Goal: Navigation & Orientation: Find specific page/section

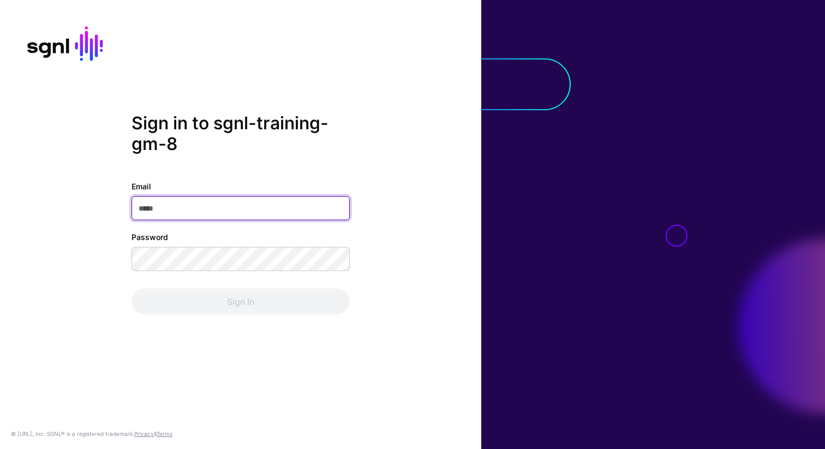
click at [205, 211] on input "Email" at bounding box center [241, 208] width 218 height 24
paste input "**********"
type input "**********"
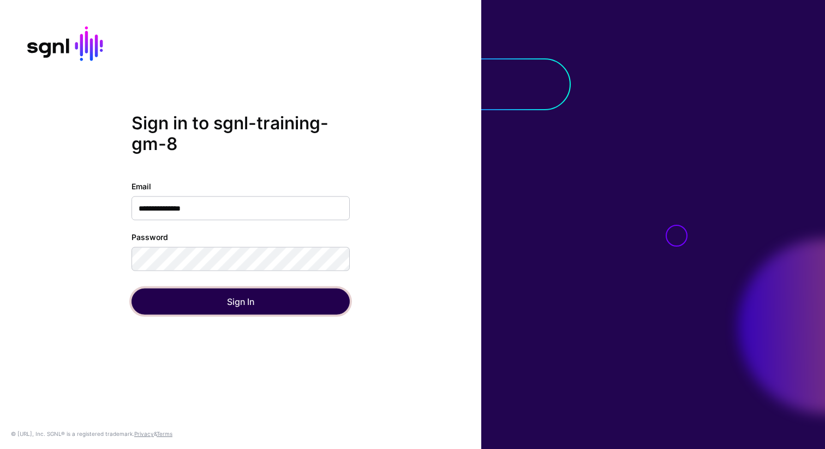
click at [221, 305] on button "Sign In" at bounding box center [241, 302] width 218 height 26
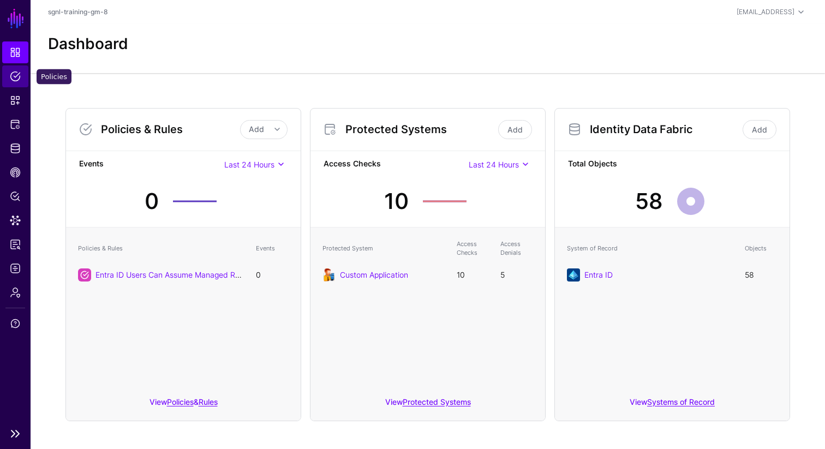
click at [19, 78] on span "Policies" at bounding box center [15, 76] width 11 height 11
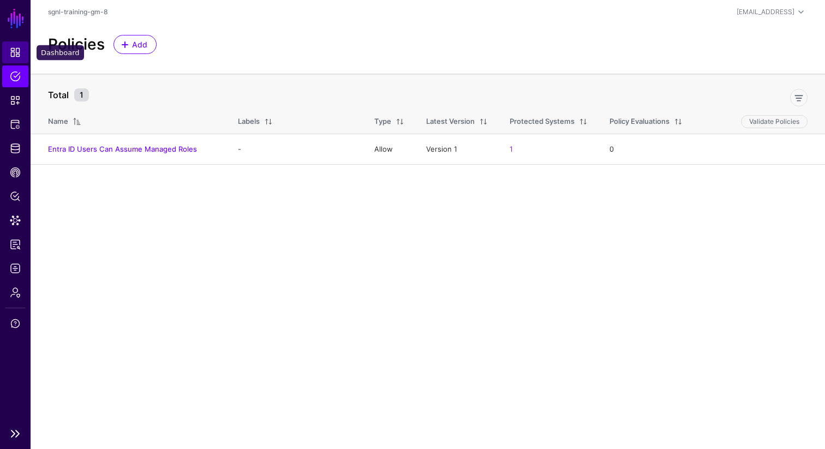
click at [19, 57] on span "Dashboard" at bounding box center [15, 52] width 11 height 11
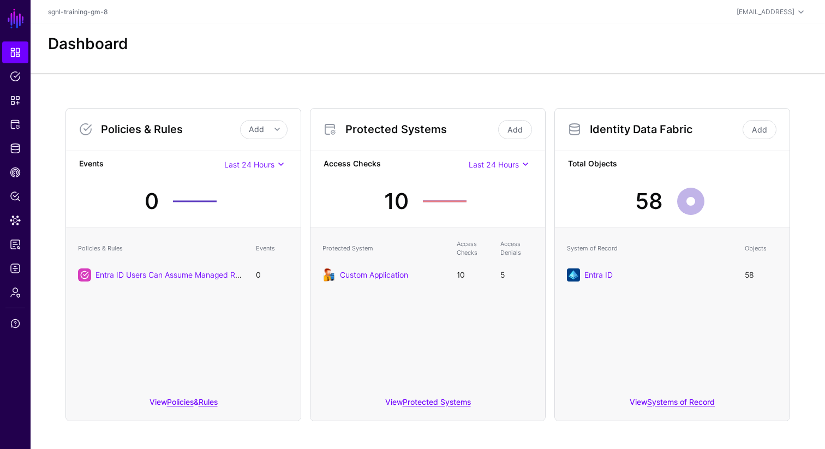
scroll to position [7, 0]
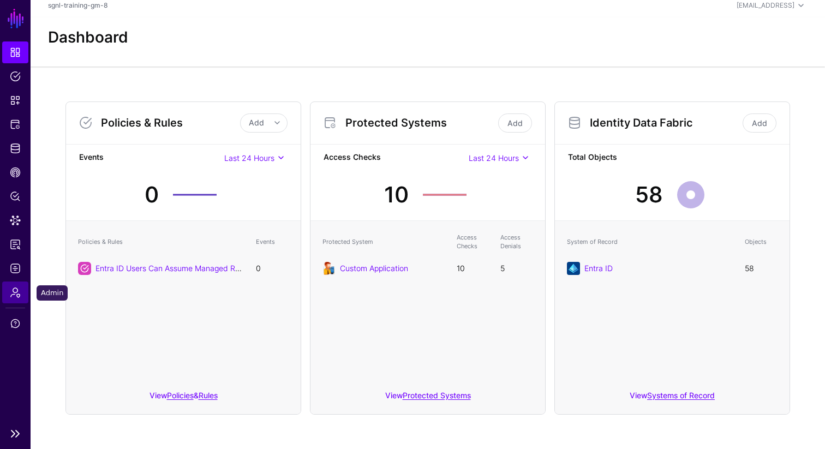
click at [15, 296] on span "Admin" at bounding box center [15, 292] width 11 height 11
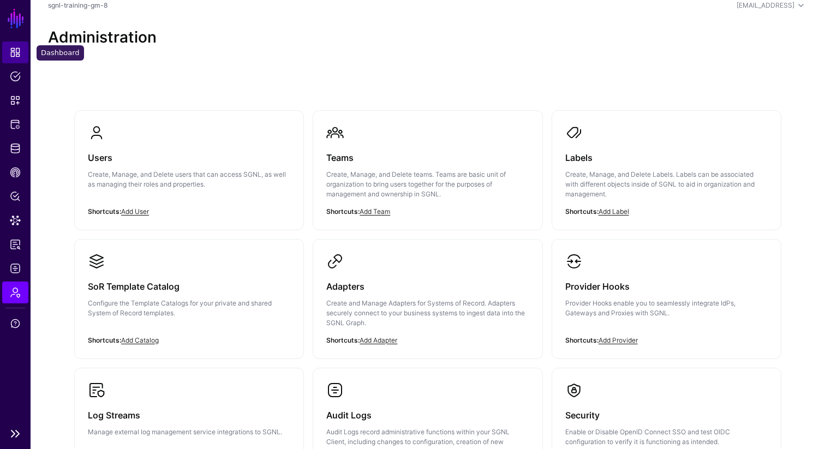
click at [14, 53] on span "Dashboard" at bounding box center [15, 52] width 11 height 11
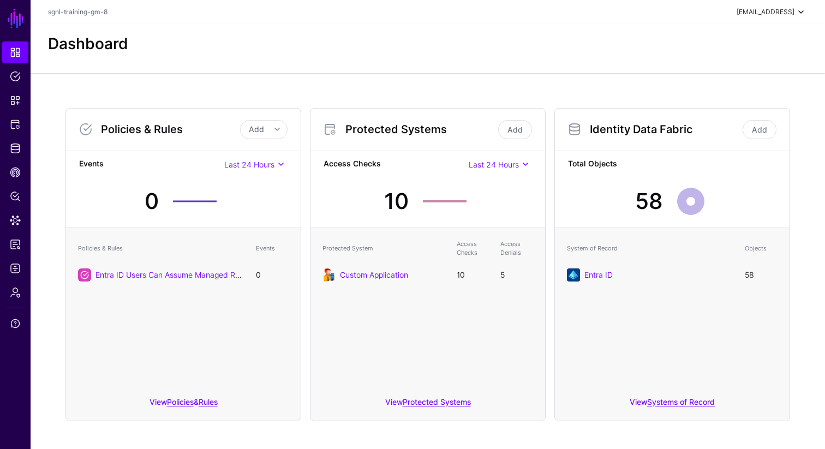
click at [771, 16] on div "[EMAIL_ADDRESS]" at bounding box center [766, 12] width 58 height 10
click at [608, 56] on div "Dashboard" at bounding box center [428, 48] width 795 height 49
click at [90, 12] on link "sgnl-training-gm-8" at bounding box center [77, 12] width 59 height 8
click at [10, 72] on span "Policies" at bounding box center [15, 76] width 11 height 11
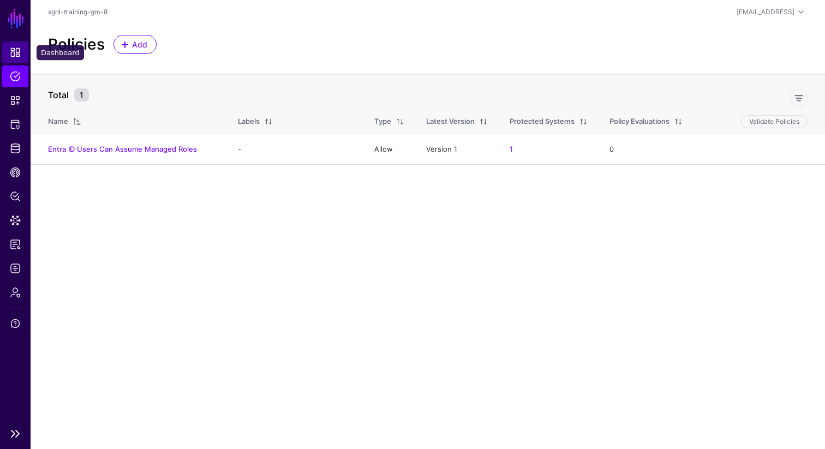
click at [19, 50] on span "Dashboard" at bounding box center [15, 52] width 11 height 11
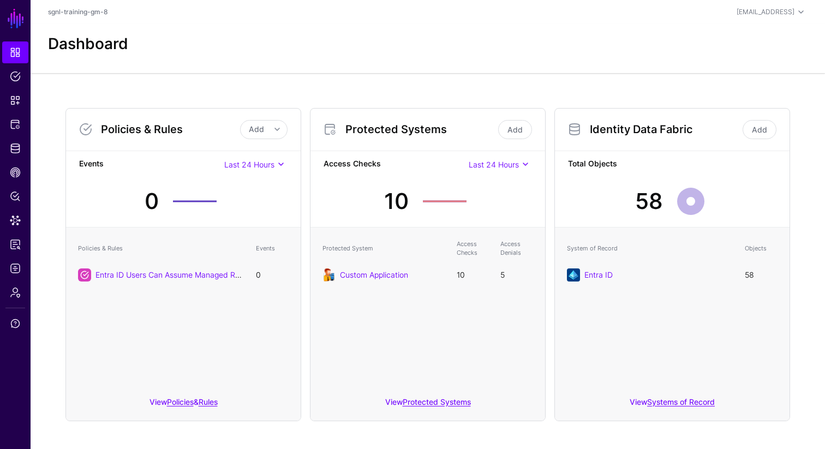
scroll to position [7, 0]
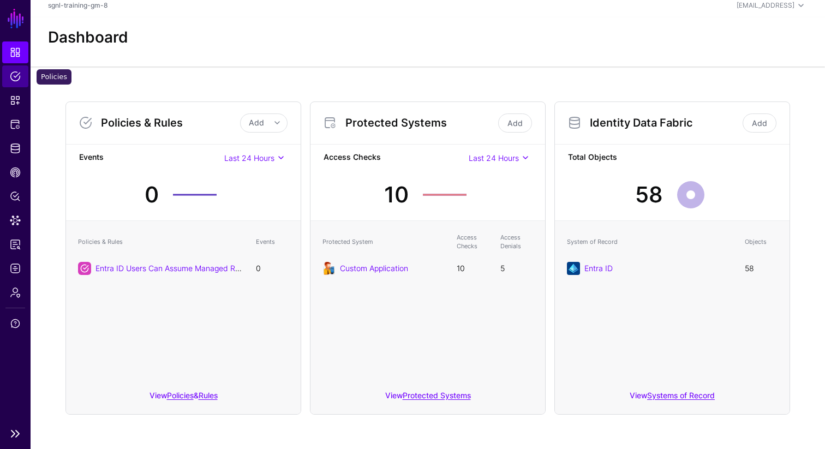
click at [13, 75] on span "Policies" at bounding box center [15, 76] width 11 height 11
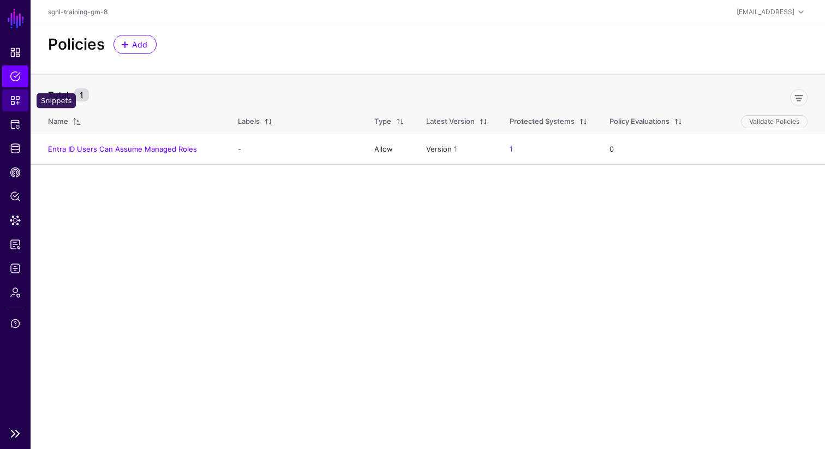
click at [13, 110] on link "Snippets" at bounding box center [15, 100] width 26 height 22
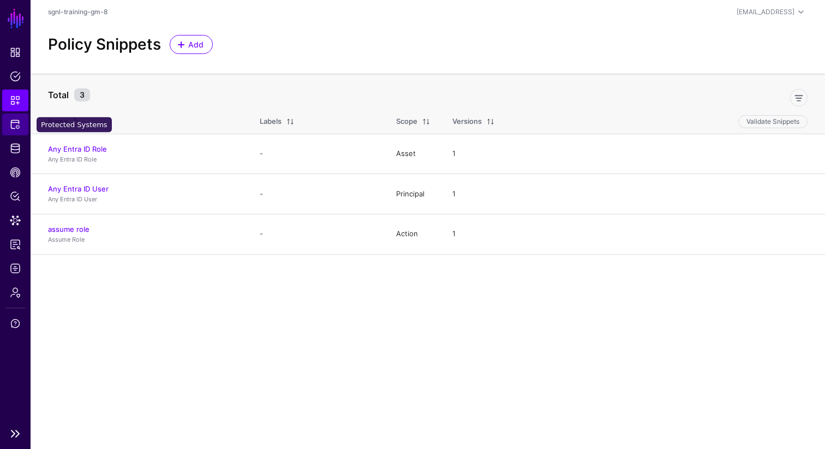
click at [14, 130] on link "Protected Systems" at bounding box center [15, 125] width 26 height 22
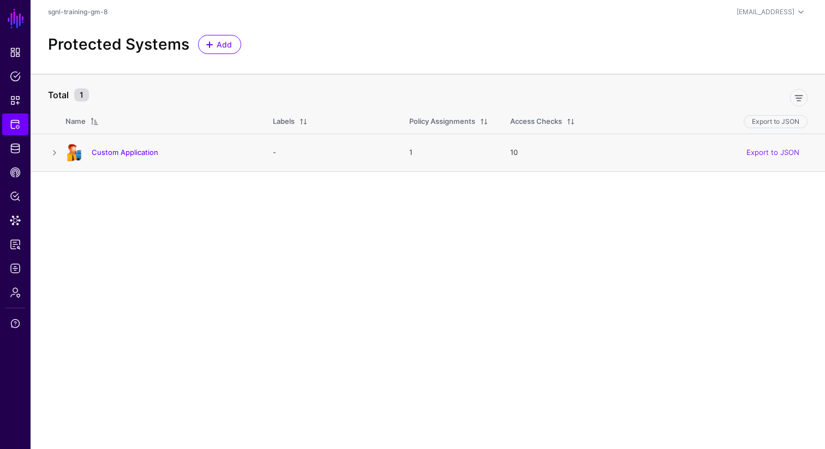
click at [57, 159] on td at bounding box center [48, 153] width 35 height 38
click at [56, 154] on link at bounding box center [54, 152] width 13 height 13
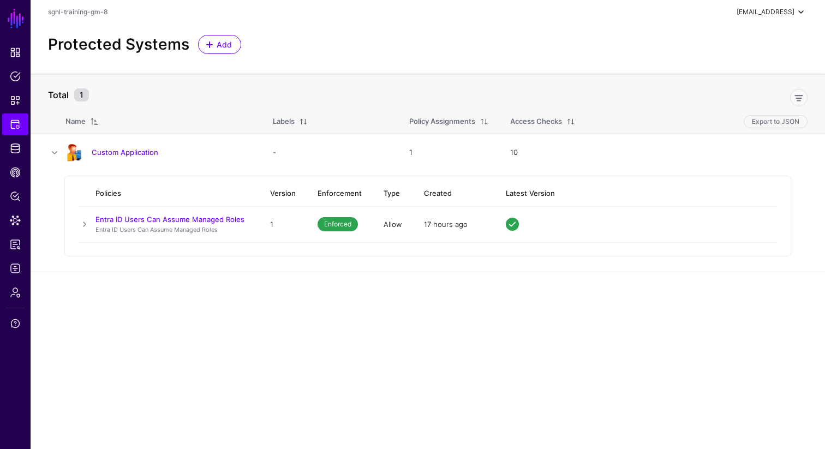
click at [773, 15] on div "[EMAIL_ADDRESS]" at bounding box center [766, 12] width 58 height 10
click at [739, 73] on span "sgnl-training-gm-8" at bounding box center [740, 73] width 57 height 10
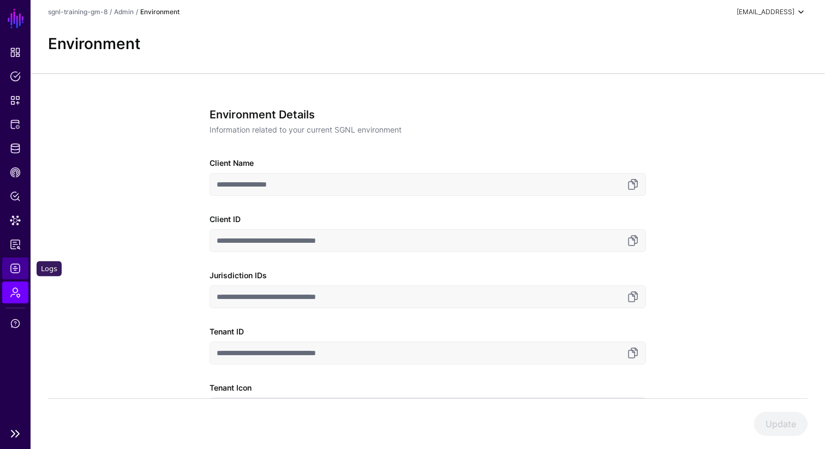
click at [20, 269] on span "Logs" at bounding box center [15, 268] width 11 height 11
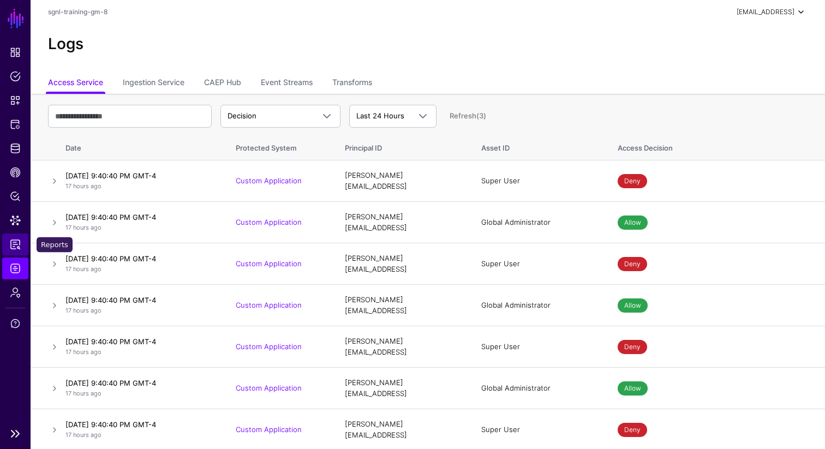
click at [13, 244] on span "Reports" at bounding box center [15, 244] width 11 height 11
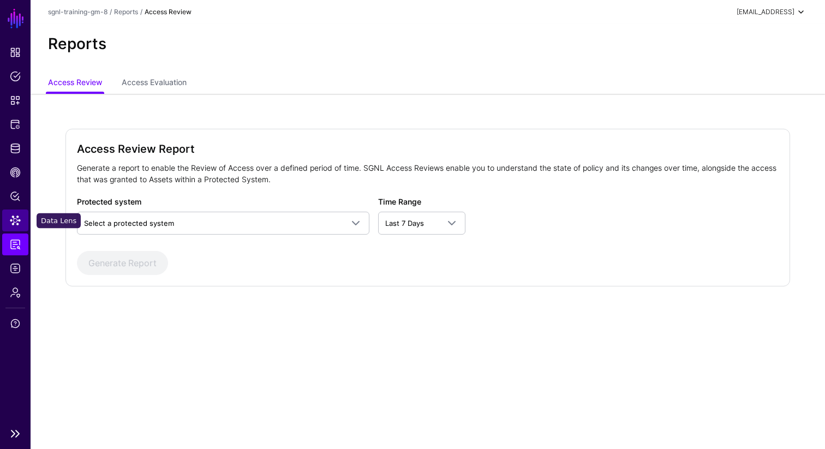
click at [7, 220] on link "Data Lens" at bounding box center [15, 221] width 26 height 22
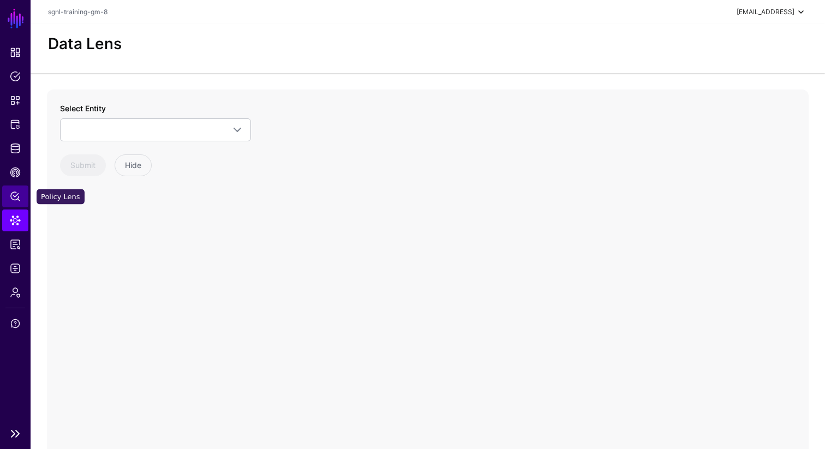
click at [15, 196] on span "Policy Lens" at bounding box center [15, 196] width 11 height 11
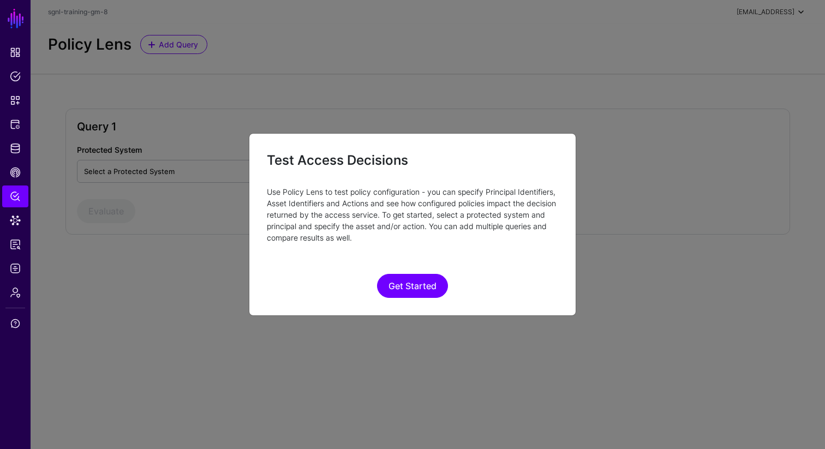
click at [132, 322] on ngb-modal-window "Test Access Decisions Use Policy Lens to test policy configuration - you can sp…" at bounding box center [412, 224] width 825 height 449
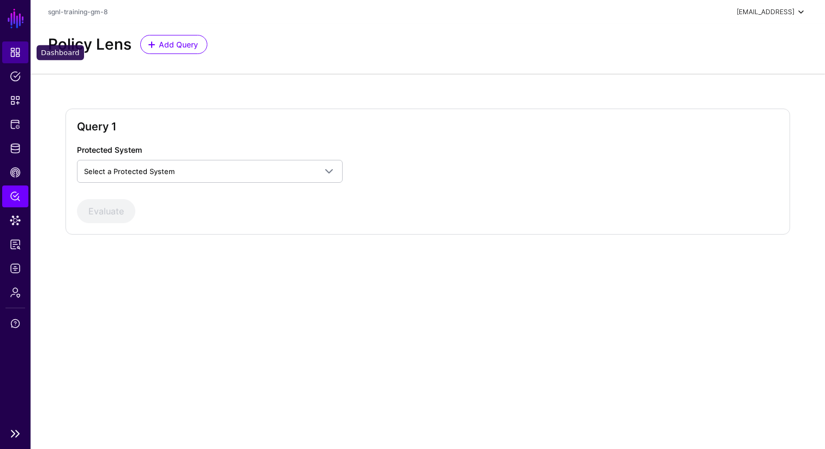
click at [21, 50] on link "Dashboard" at bounding box center [15, 52] width 26 height 22
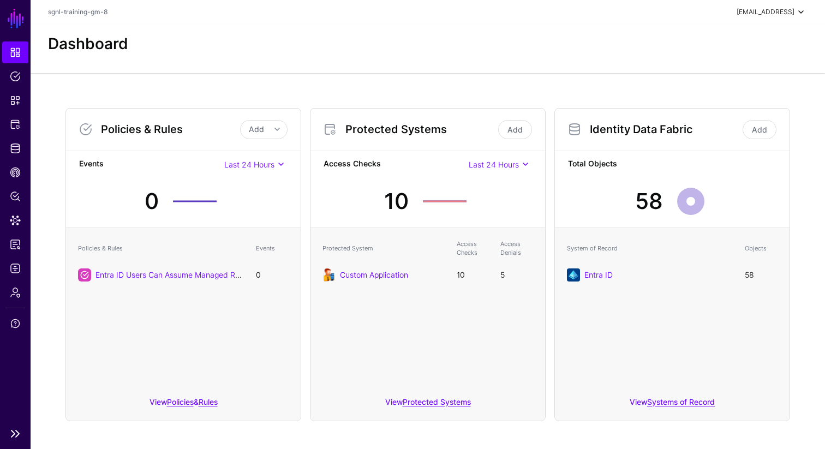
click at [16, 15] on link "SGNL" at bounding box center [16, 19] width 19 height 24
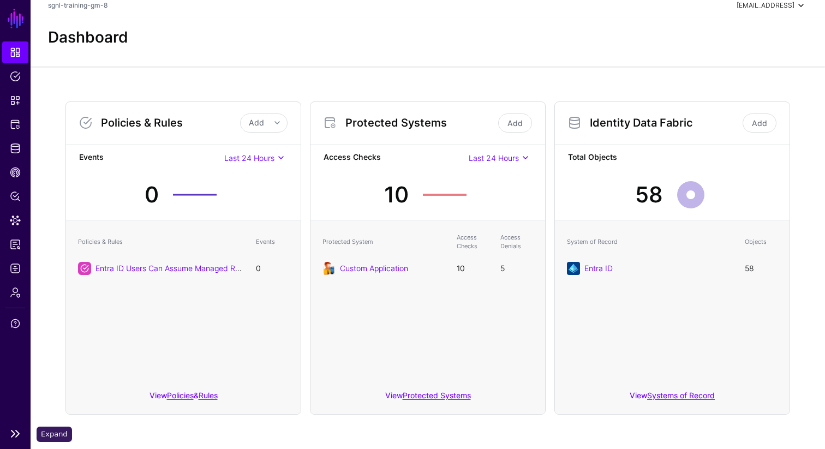
click at [16, 437] on link at bounding box center [15, 433] width 31 height 13
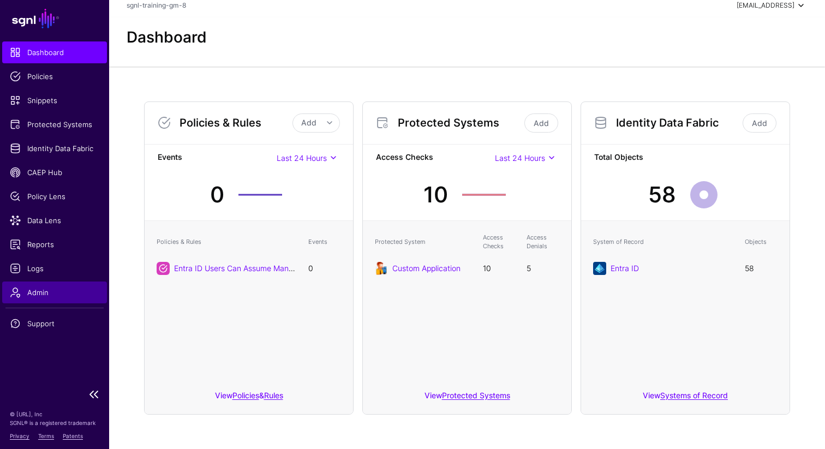
click at [32, 293] on span "Admin" at bounding box center [54, 292] width 89 height 11
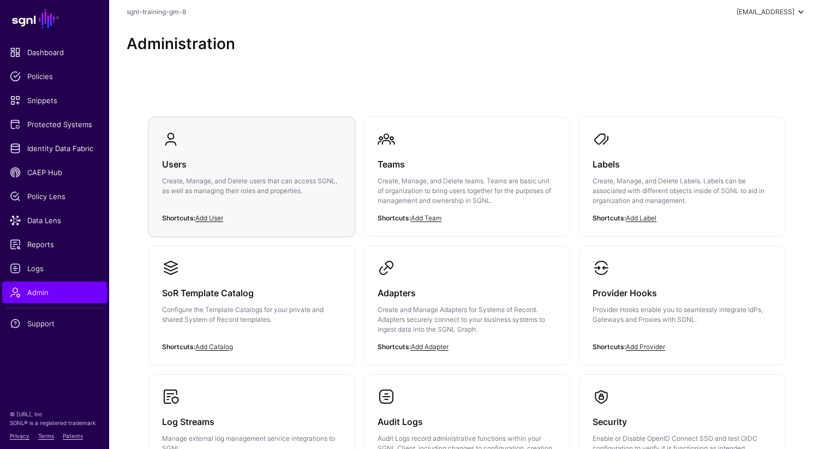
click at [235, 200] on div "Users Create, Manage, and Delete users that can access SGNL, as well as managin…" at bounding box center [252, 180] width 180 height 65
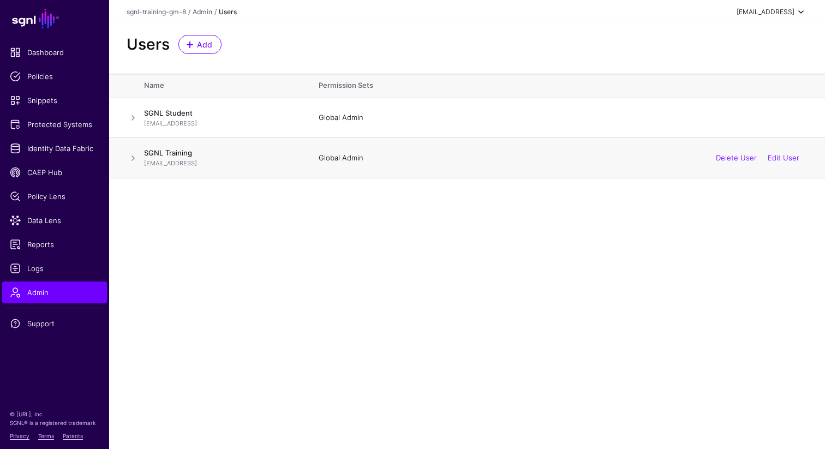
click at [131, 161] on span at bounding box center [133, 158] width 13 height 13
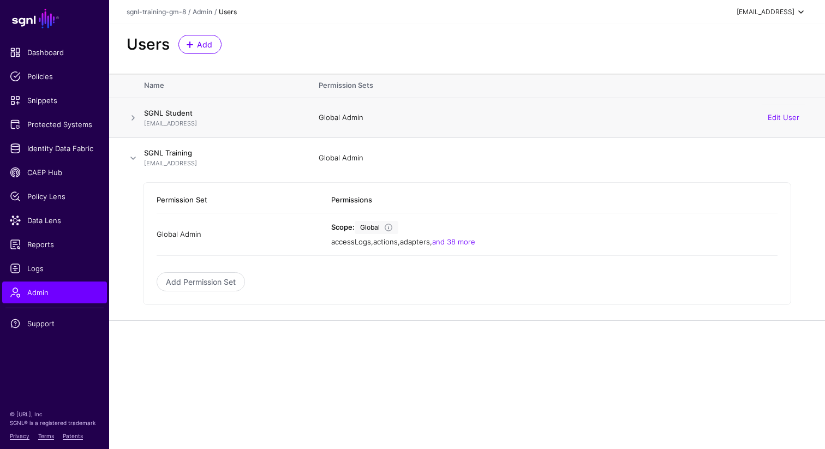
click at [139, 111] on span at bounding box center [133, 117] width 13 height 13
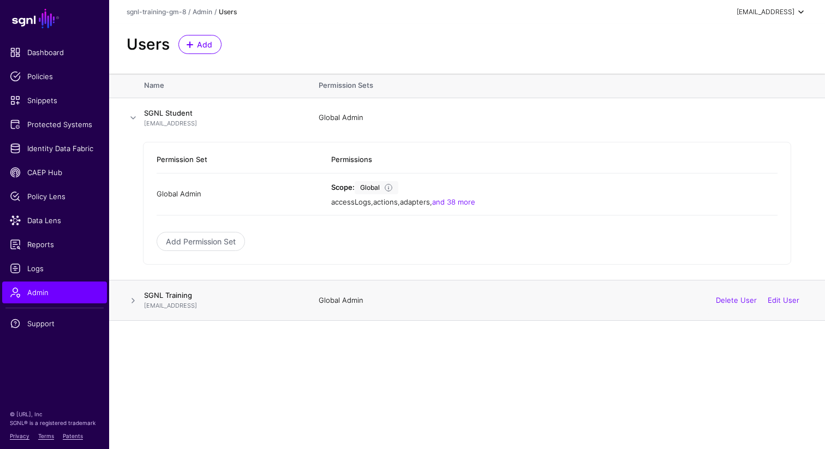
click at [134, 301] on span at bounding box center [133, 300] width 13 height 13
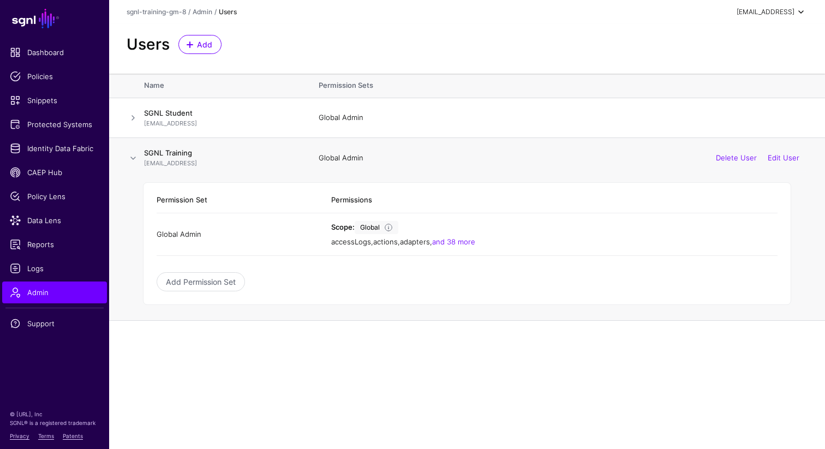
click at [132, 160] on span at bounding box center [133, 158] width 13 height 13
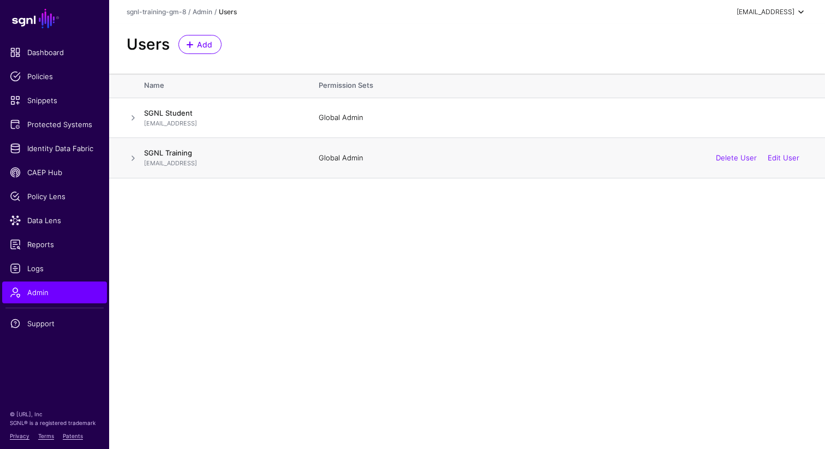
click at [134, 160] on span at bounding box center [133, 158] width 13 height 13
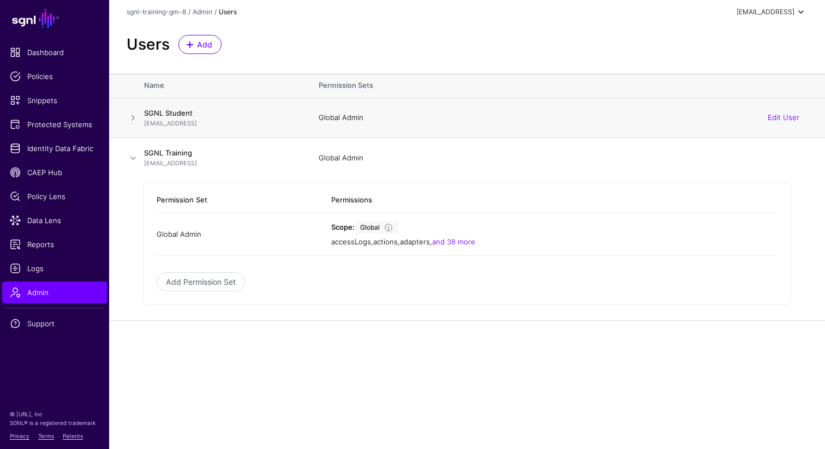
click at [133, 120] on span at bounding box center [133, 117] width 13 height 13
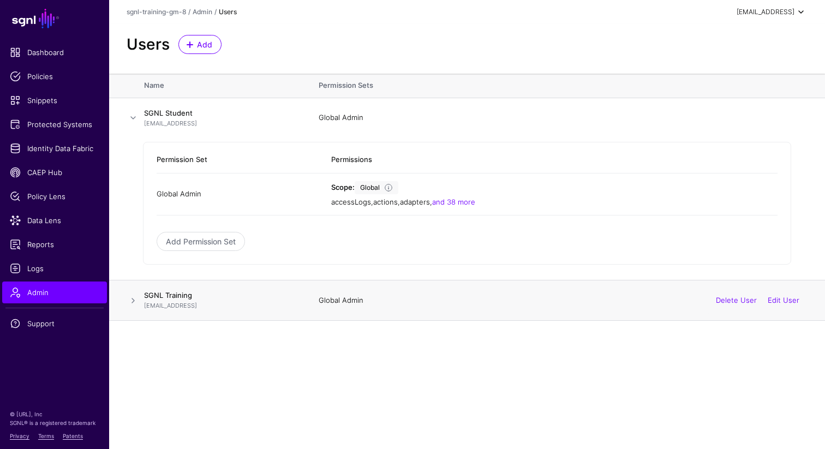
click at [132, 304] on span at bounding box center [133, 300] width 13 height 13
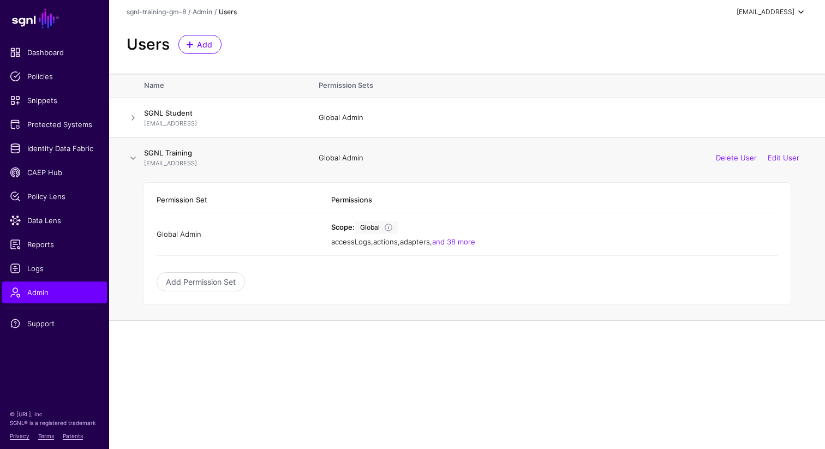
click at [134, 158] on span at bounding box center [133, 158] width 13 height 13
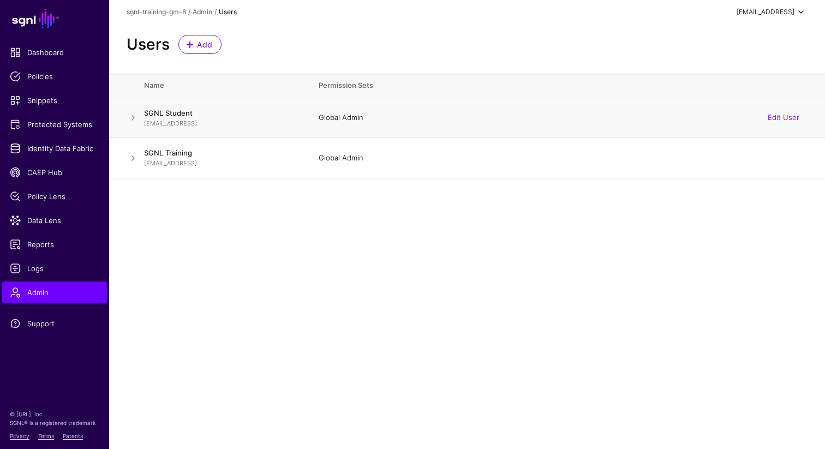
click at [133, 120] on span at bounding box center [133, 117] width 13 height 13
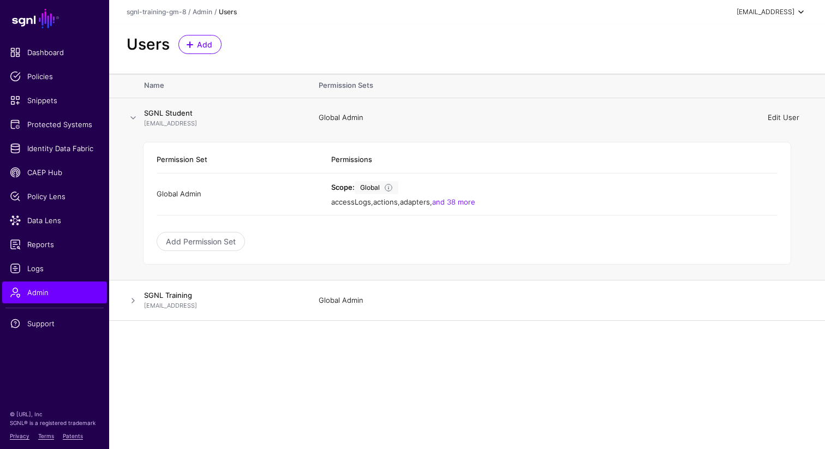
click at [779, 117] on link "Edit User" at bounding box center [784, 117] width 32 height 9
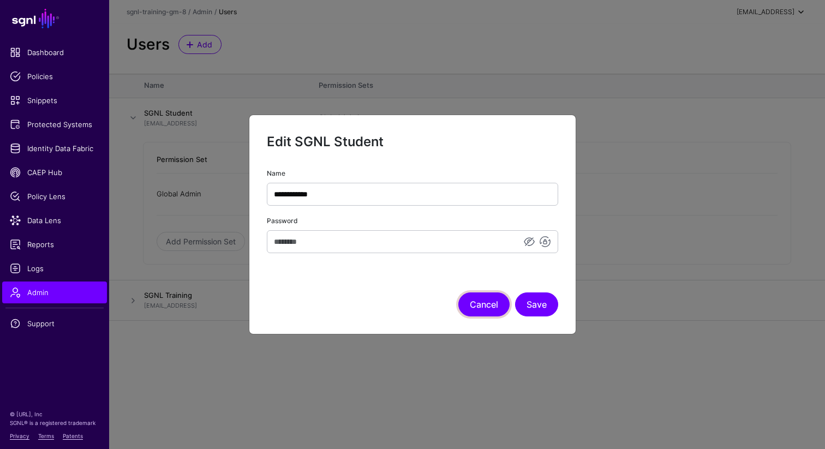
click at [494, 309] on button "Cancel" at bounding box center [483, 304] width 51 height 24
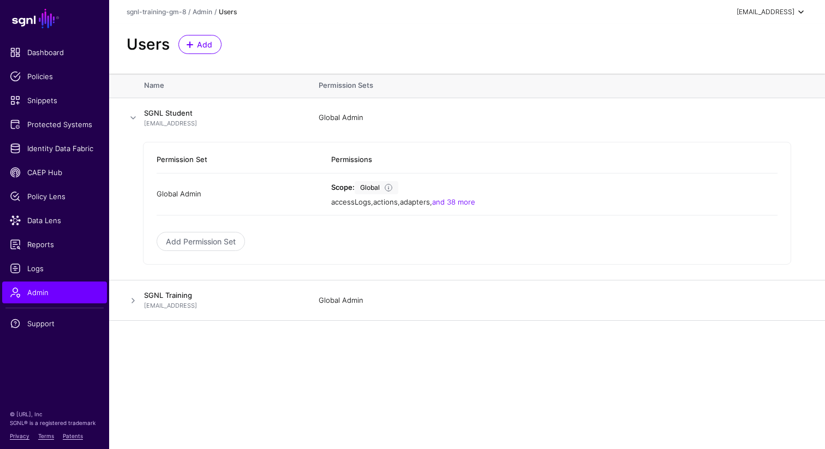
click at [462, 371] on main "SGNL Dashboard Policies Snippets Protected Systems Identity Data Fabric CAEP Hu…" at bounding box center [412, 224] width 825 height 449
click at [69, 44] on link "Dashboard" at bounding box center [54, 52] width 105 height 22
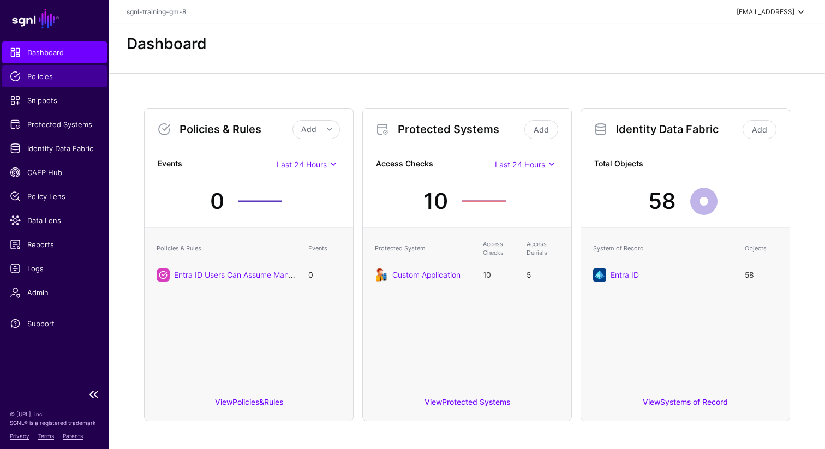
click at [32, 71] on span "Policies" at bounding box center [54, 76] width 89 height 11
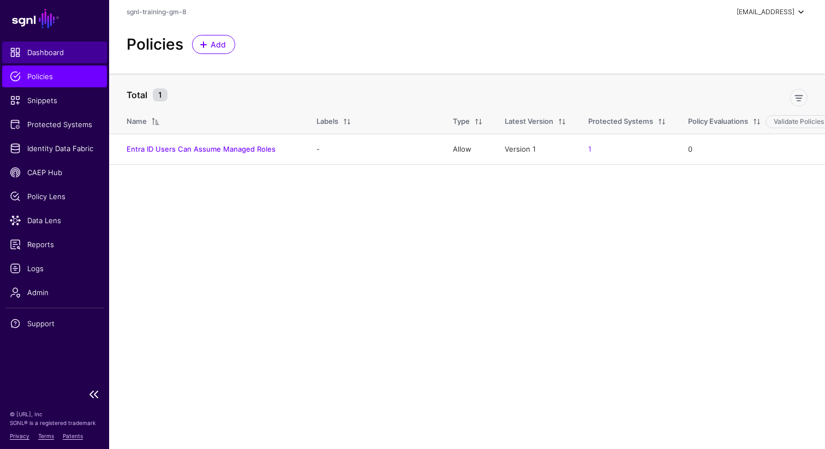
click at [39, 57] on span "Dashboard" at bounding box center [54, 52] width 89 height 11
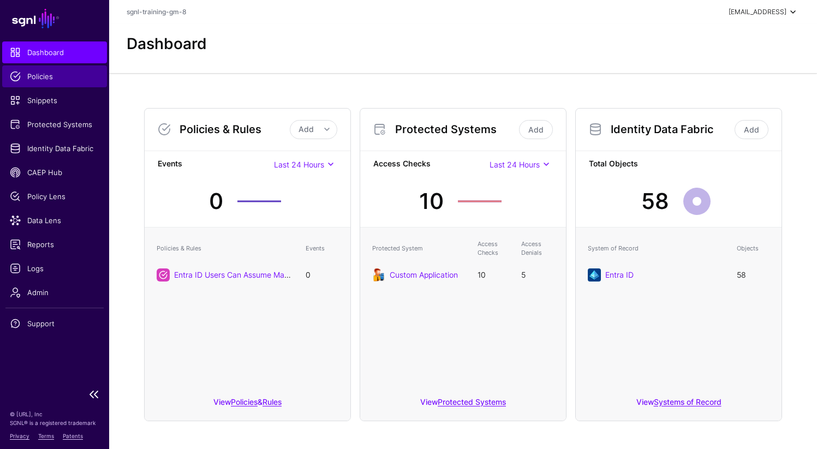
click at [49, 76] on span "Policies" at bounding box center [54, 76] width 89 height 11
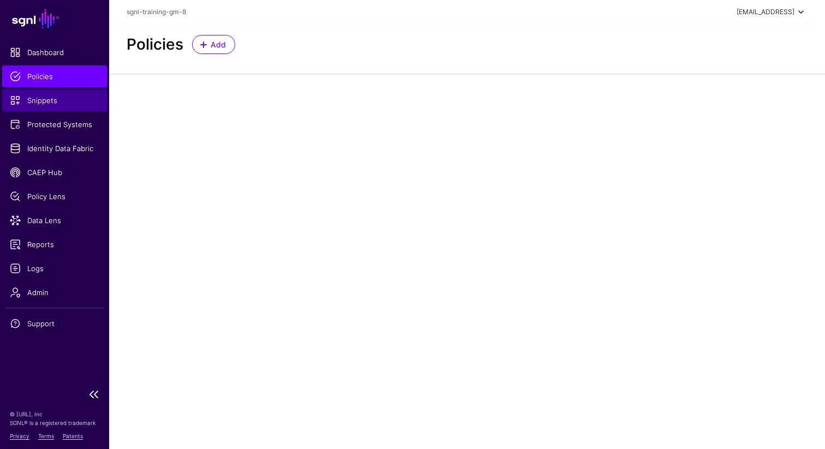
click at [51, 104] on span "Snippets" at bounding box center [54, 100] width 89 height 11
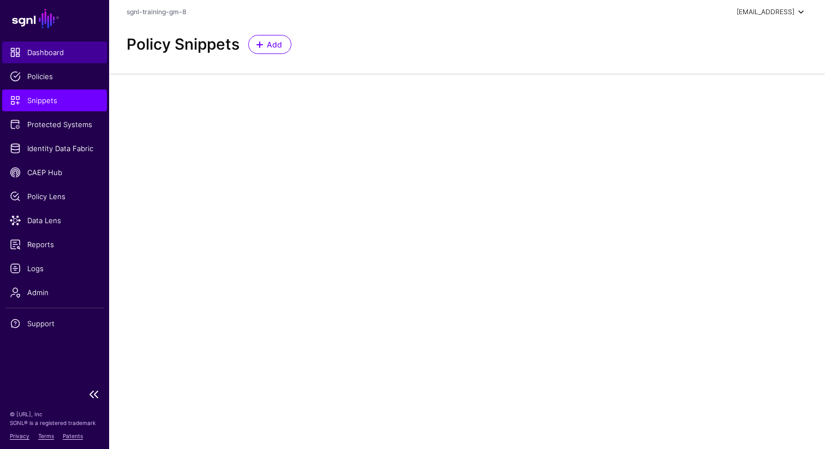
click at [49, 51] on span "Dashboard" at bounding box center [54, 52] width 89 height 11
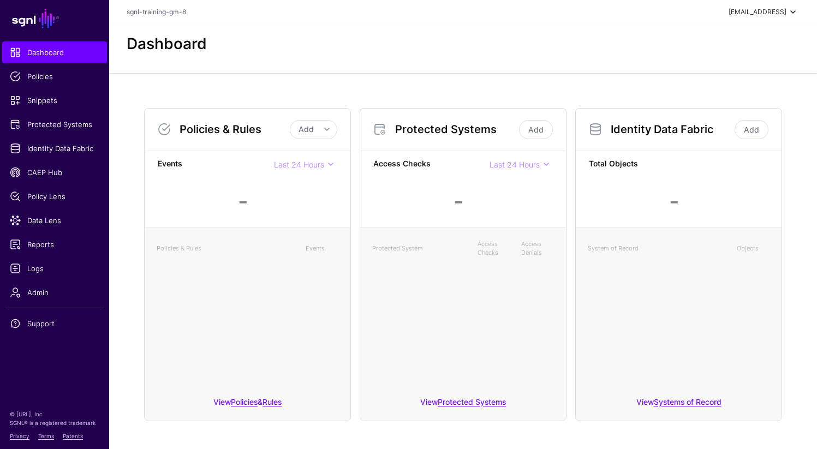
click at [330, 89] on div "Policies & Rules Add Add Policy Add Rule Events Last 24 Hours Last 24 Hours Las…" at bounding box center [463, 264] width 708 height 383
